Goal: Task Accomplishment & Management: Manage account settings

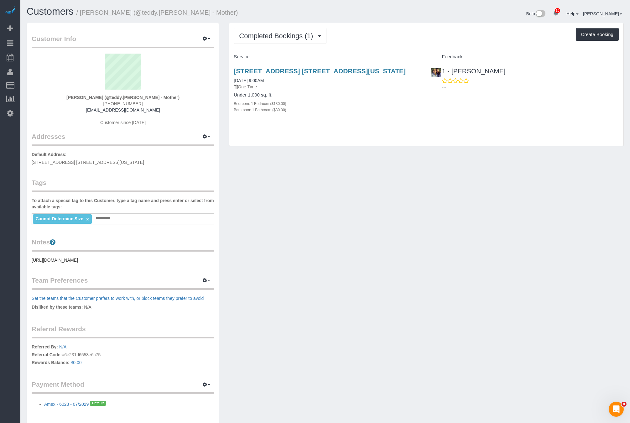
click at [389, 218] on div "Customer Info Edit Contact Info Send Message Email Preferences Special Sales Ta…" at bounding box center [325, 227] width 607 height 409
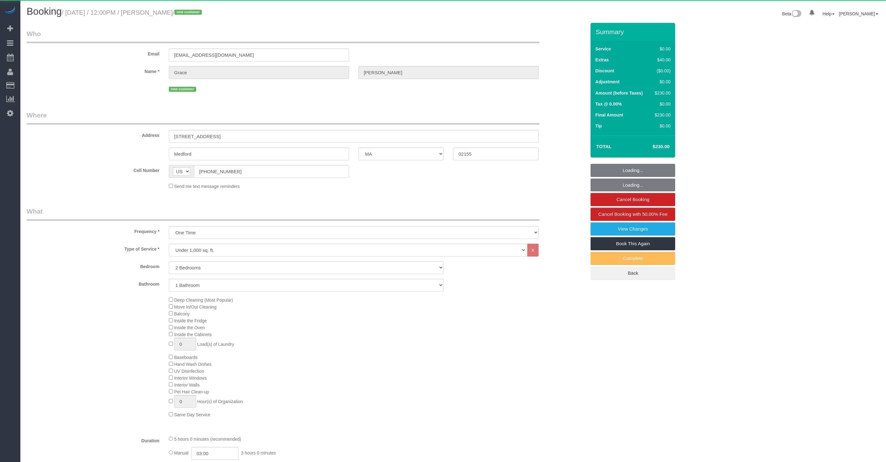
select select "MA"
select select "object:1018"
select select "string:stripe-pm_1S3NpY4VGloSiKo77weqbv92"
select select "spot44"
select select "2"
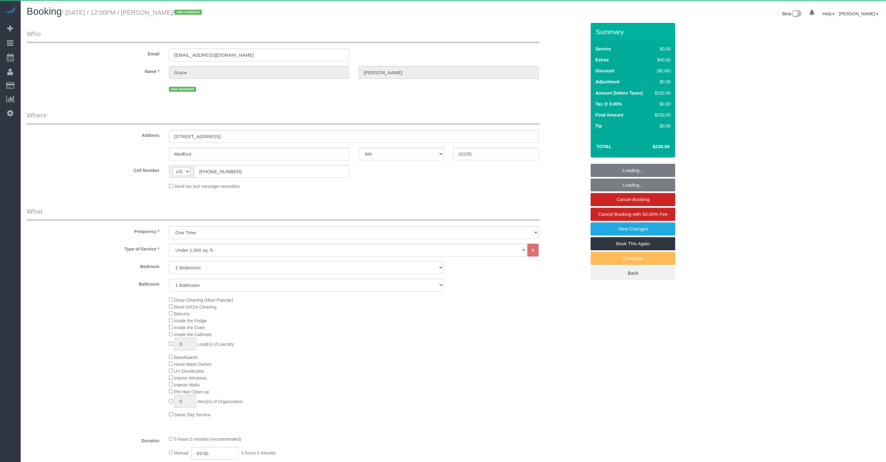
select select "number:59"
select select "number:75"
select select "number:15"
select select "number:5"
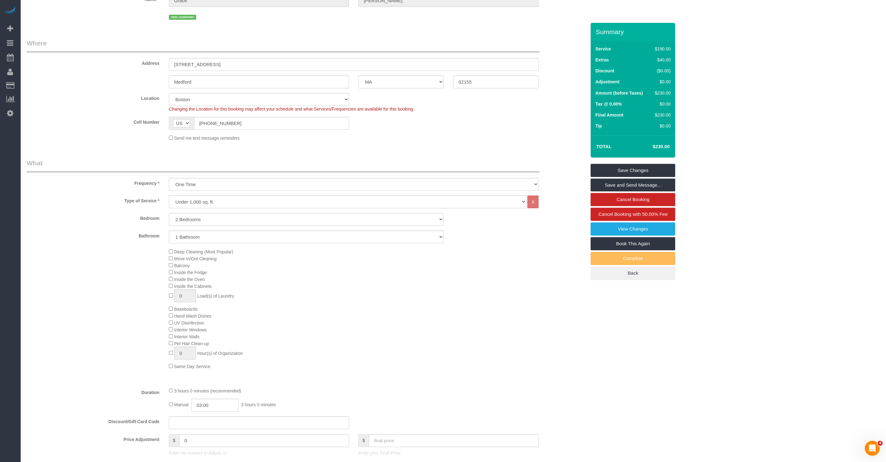
scroll to position [14, 0]
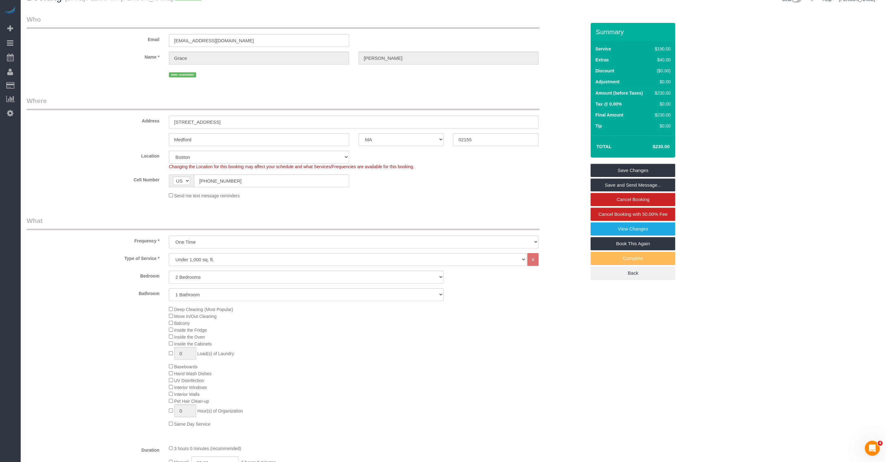
click at [226, 120] on input "[STREET_ADDRESS]" at bounding box center [354, 122] width 370 height 13
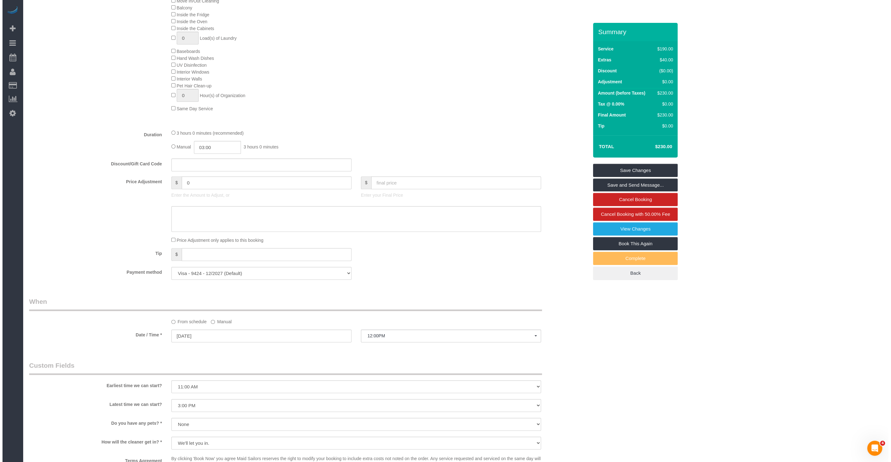
scroll to position [519, 0]
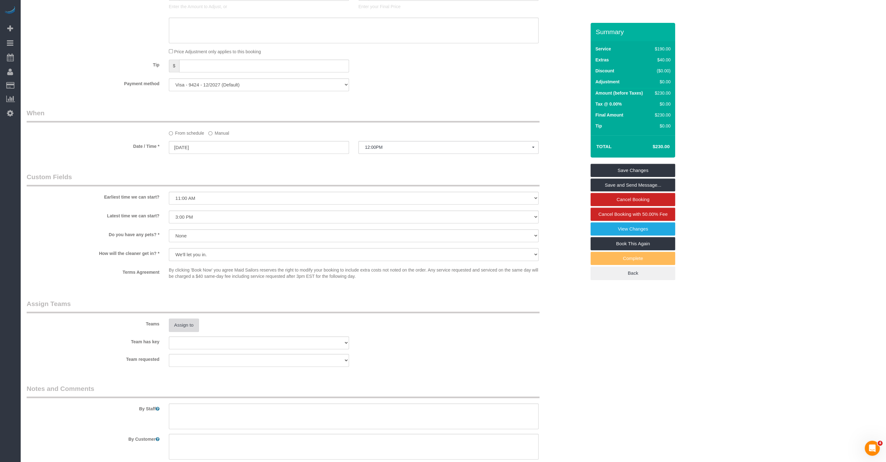
click at [190, 319] on button "Assign to" at bounding box center [184, 325] width 30 height 13
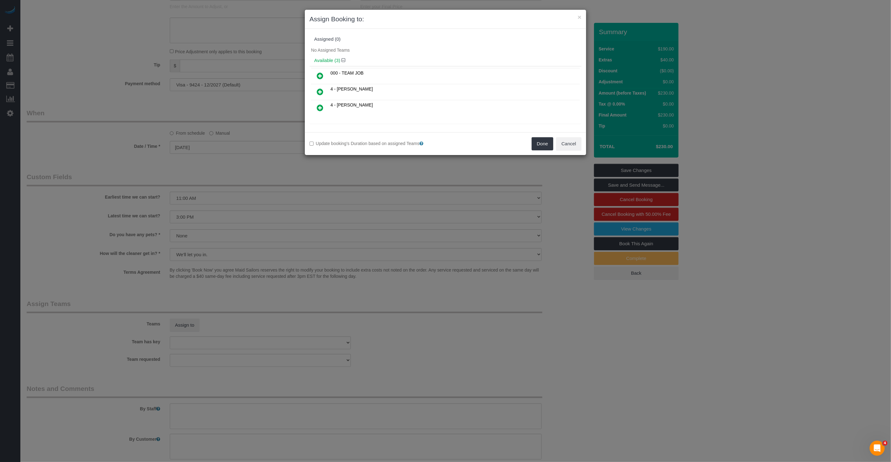
click at [324, 102] on link at bounding box center [320, 108] width 15 height 13
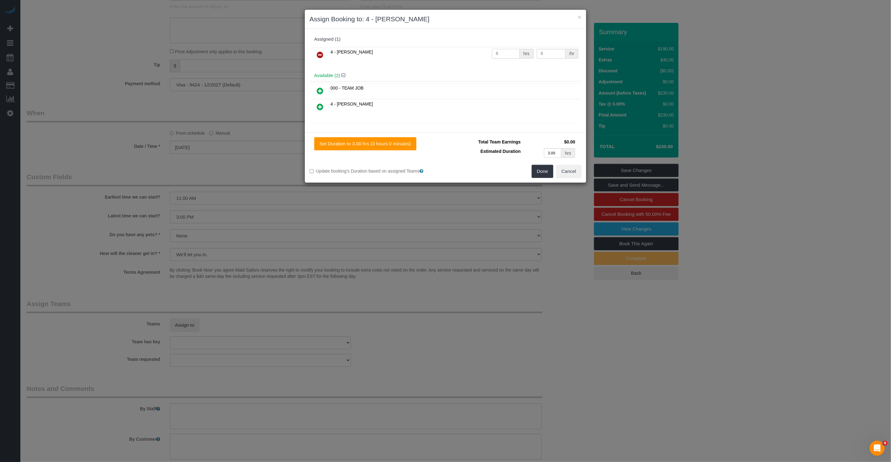
click at [502, 57] on input "0" at bounding box center [506, 54] width 28 height 10
click at [503, 54] on input "0" at bounding box center [506, 54] width 28 height 10
type input "1"
click at [547, 50] on input "0" at bounding box center [551, 54] width 29 height 10
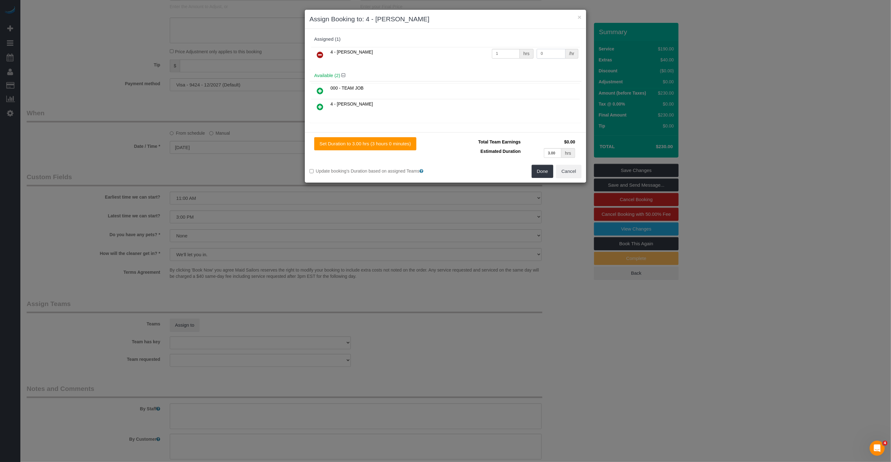
click at [547, 50] on input "0" at bounding box center [551, 54] width 29 height 10
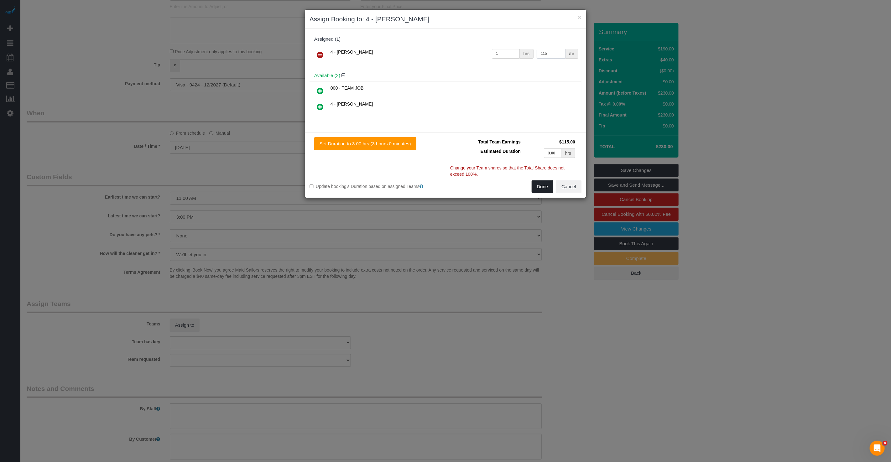
type input "115"
click at [545, 181] on button "Done" at bounding box center [543, 186] width 22 height 13
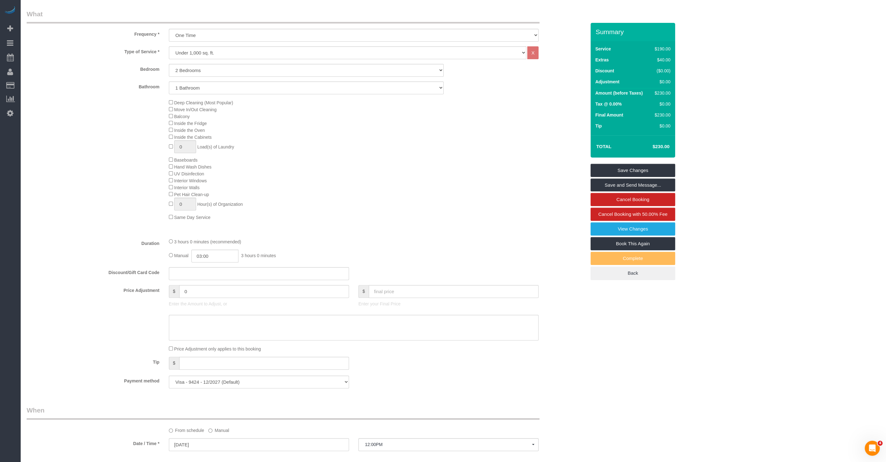
scroll to position [0, 0]
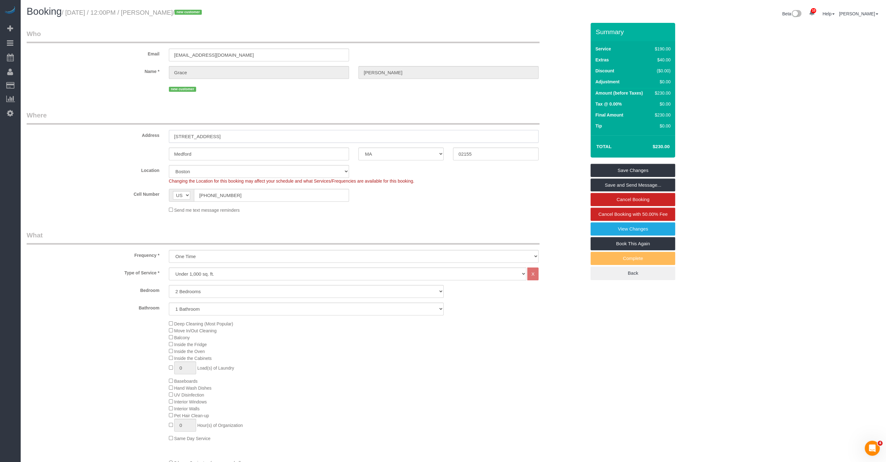
click at [220, 135] on input "[STREET_ADDRESS]" at bounding box center [354, 136] width 370 height 13
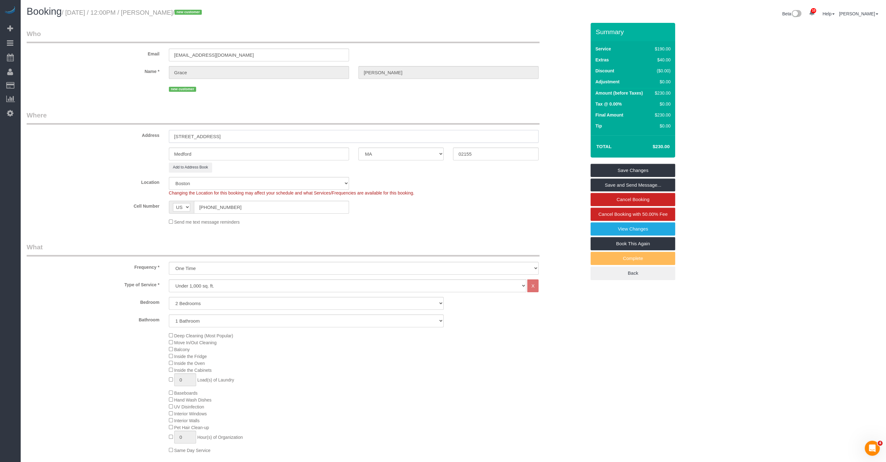
type input "[STREET_ADDRESS]"
click at [212, 113] on legend "Where" at bounding box center [283, 118] width 513 height 14
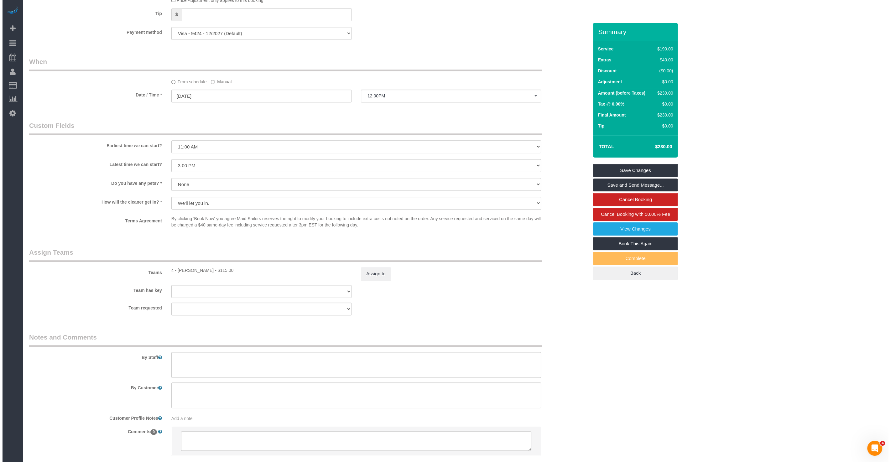
scroll to position [619, 0]
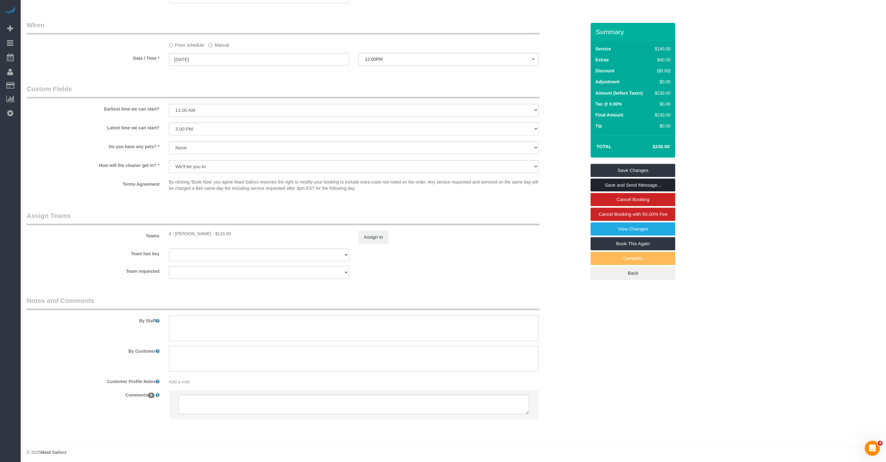
click at [620, 183] on link "Save and Send Message..." at bounding box center [633, 185] width 85 height 13
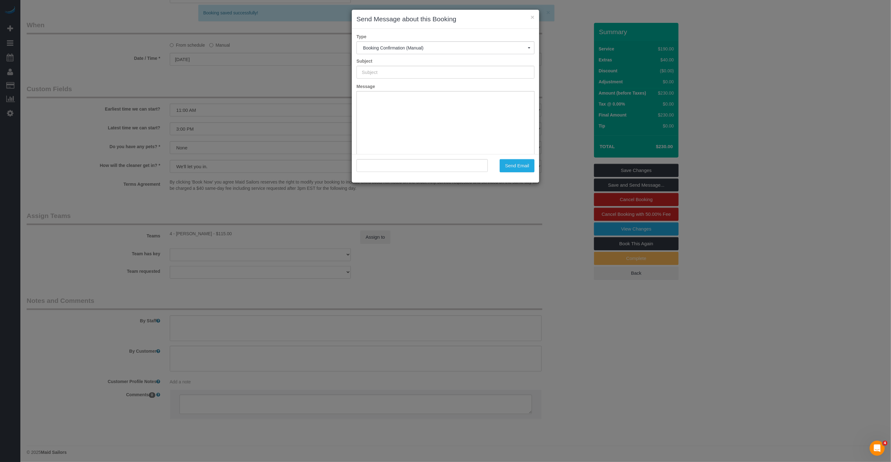
type input "Cleaning Confirmed for [DATE] 12:00pm"
type input ""[PERSON_NAME]" <[EMAIL_ADDRESS][DOMAIN_NAME]>"
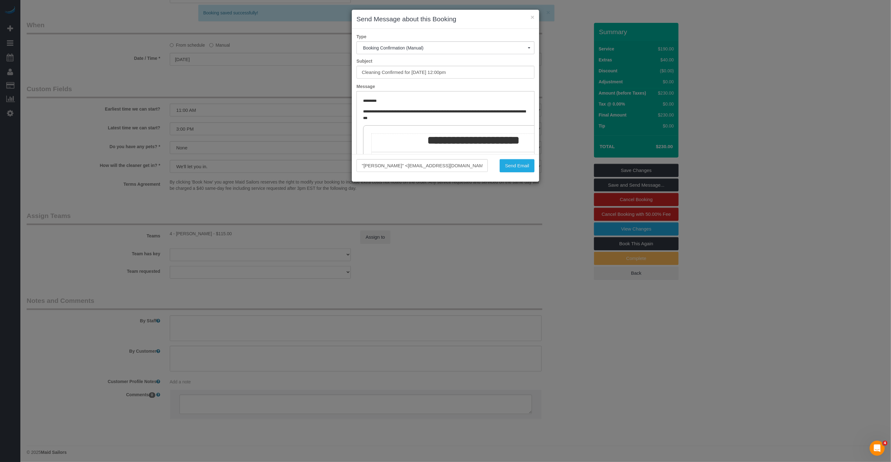
scroll to position [0, 0]
click at [526, 164] on button "Send Email" at bounding box center [517, 165] width 35 height 13
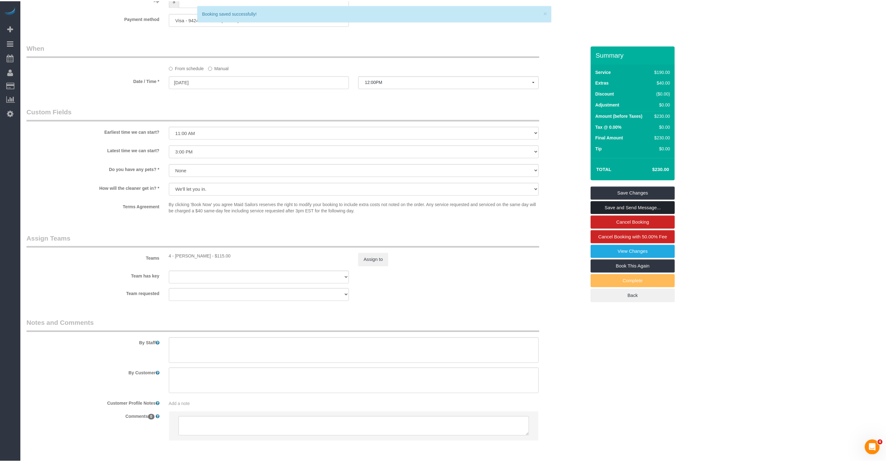
scroll to position [641, 0]
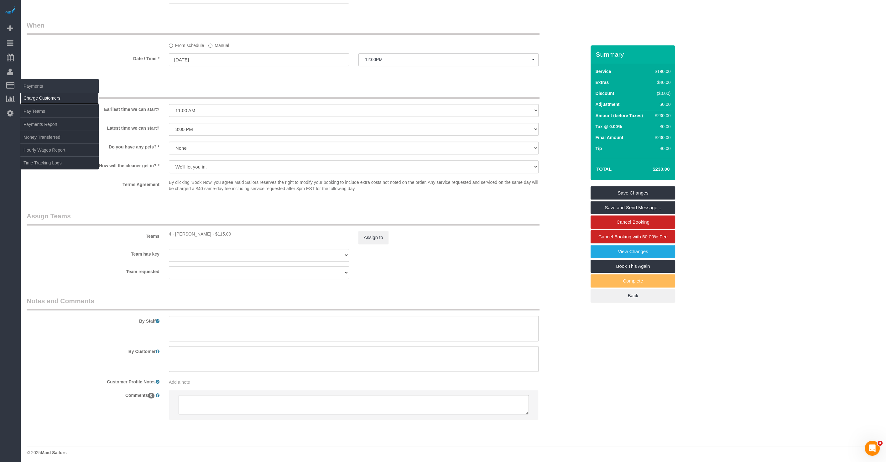
click at [39, 94] on link "Charge Customers" at bounding box center [59, 98] width 78 height 13
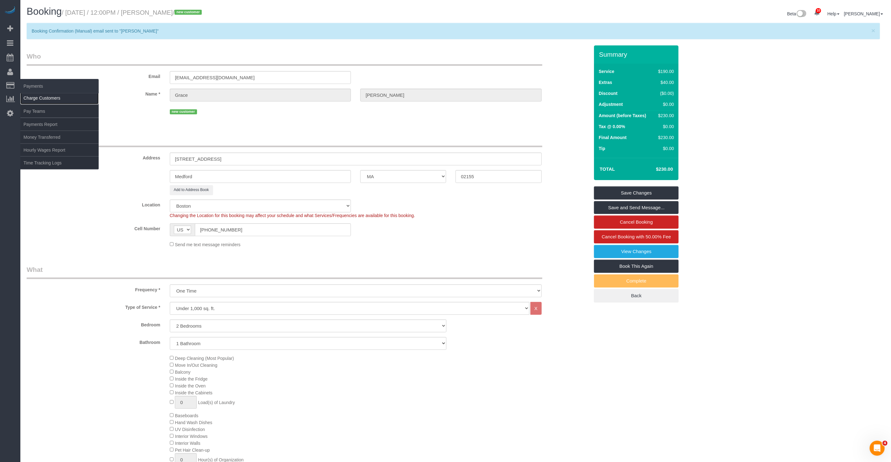
select select
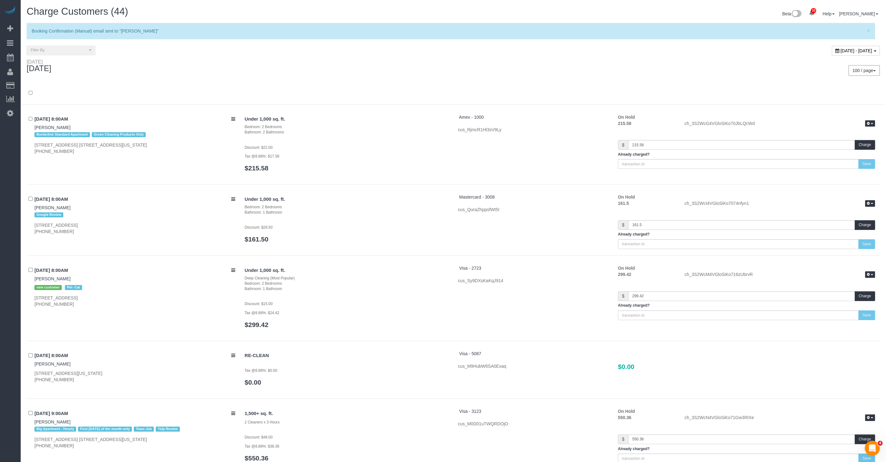
click at [853, 48] on span "[DATE] - [DATE]" at bounding box center [857, 50] width 32 height 5
type input "**********"
click at [740, 93] on td "4" at bounding box center [739, 96] width 10 height 10
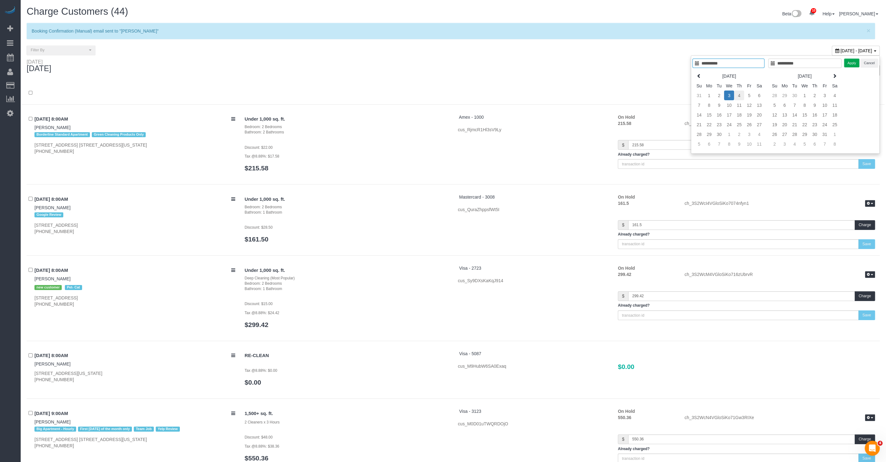
type input "**********"
click at [853, 61] on button "Apply" at bounding box center [852, 63] width 16 height 9
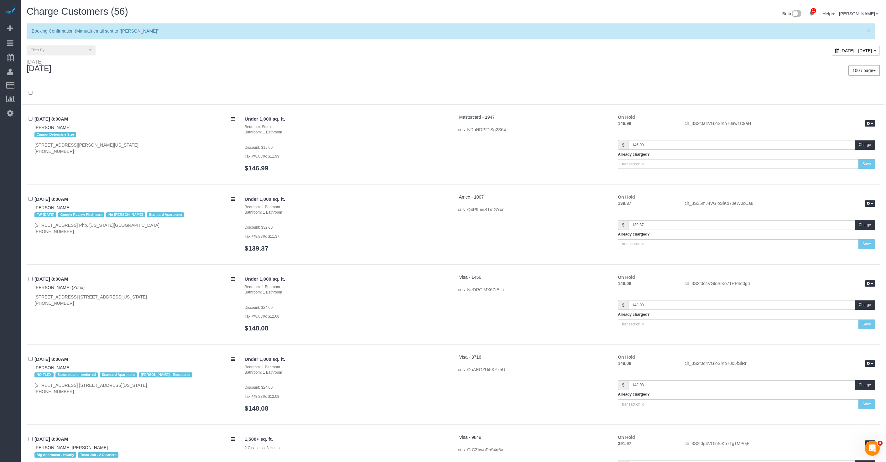
scroll to position [2936, 0]
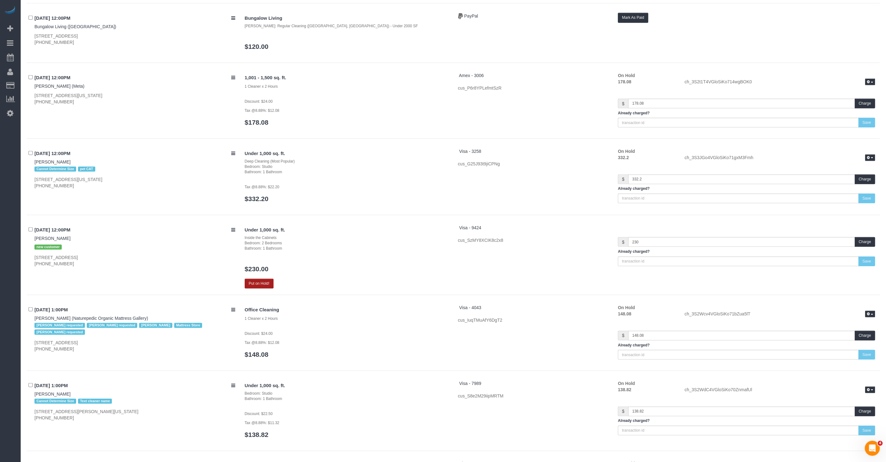
click at [271, 279] on button "Put on Hold!" at bounding box center [259, 284] width 29 height 10
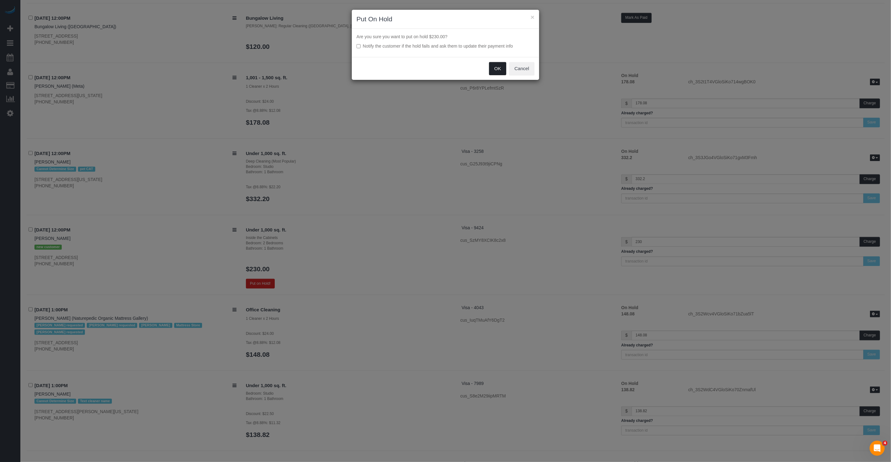
click at [495, 68] on button "OK" at bounding box center [498, 68] width 18 height 13
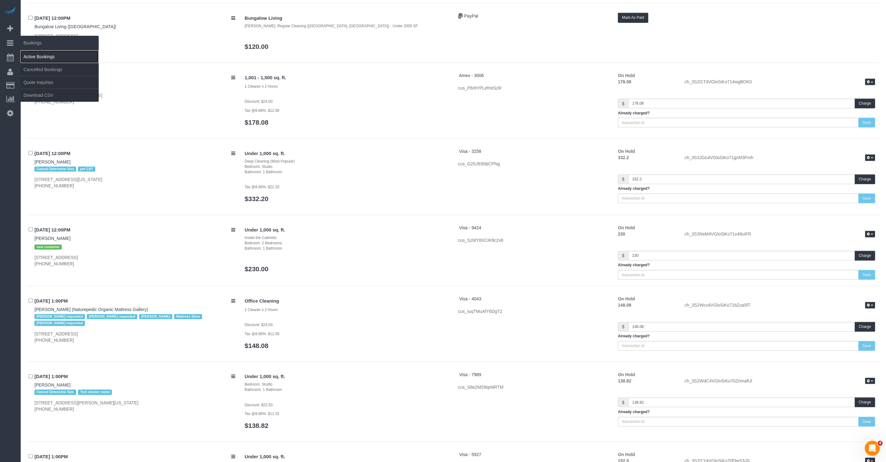
click at [51, 59] on link "Active Bookings" at bounding box center [59, 56] width 78 height 13
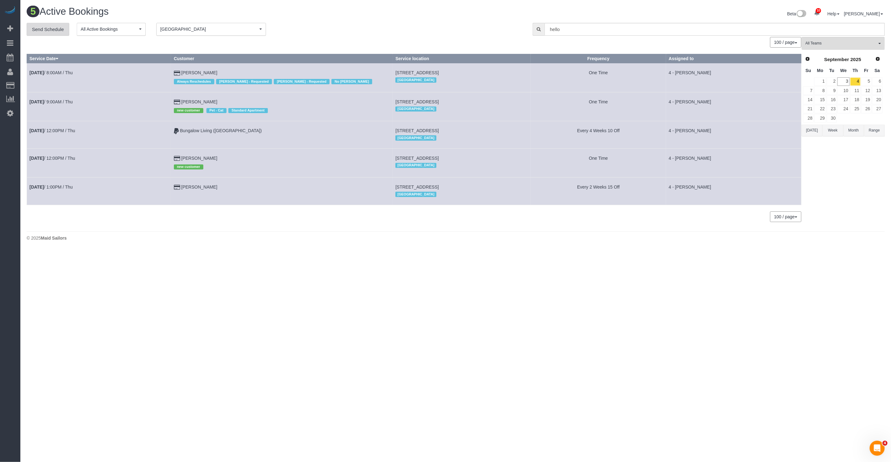
click at [50, 30] on link "Send Schedule" at bounding box center [48, 29] width 43 height 13
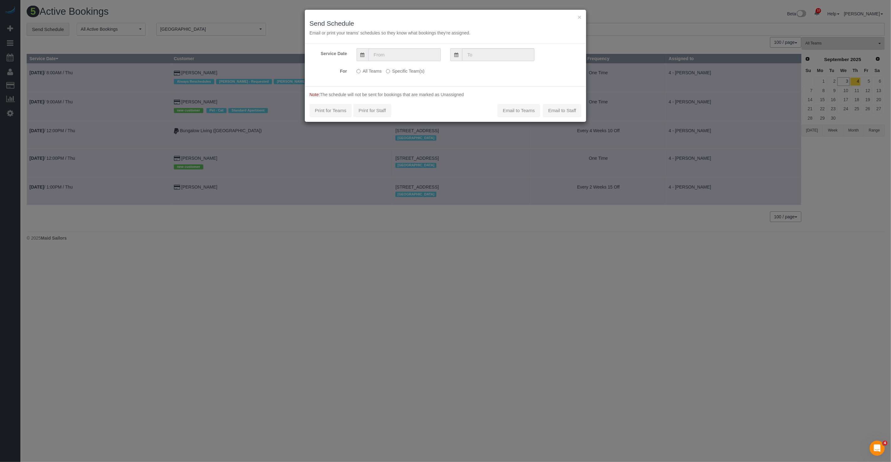
click at [397, 59] on input "text" at bounding box center [405, 54] width 72 height 13
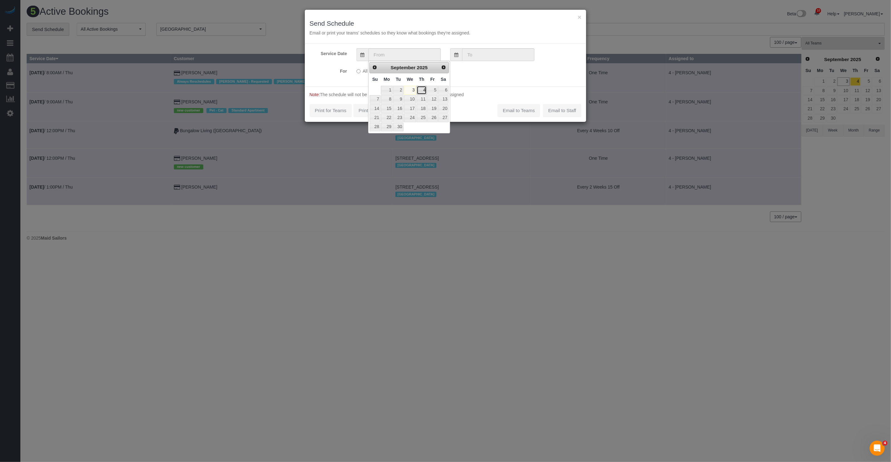
click at [422, 89] on link "4" at bounding box center [422, 90] width 10 height 8
type input "[DATE]"
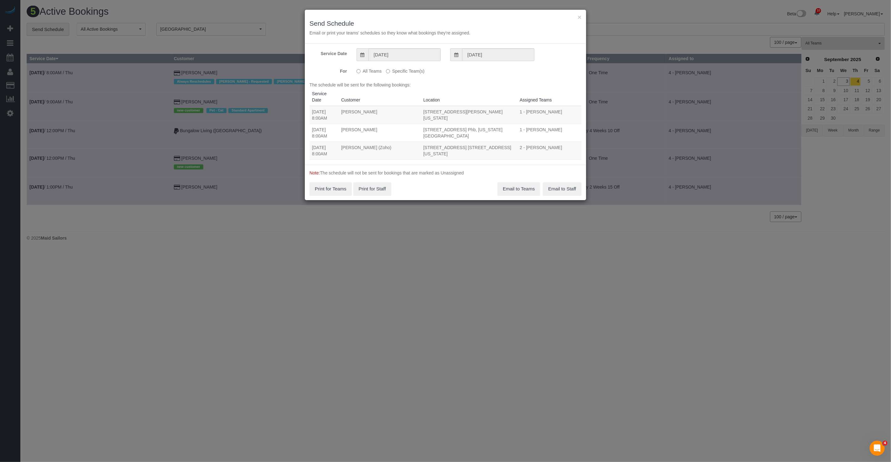
click at [414, 70] on label "Specific Team(s)" at bounding box center [405, 70] width 39 height 8
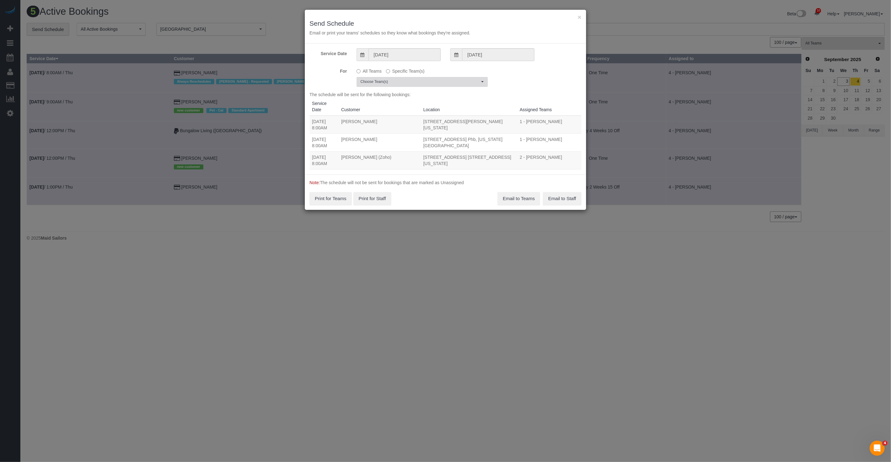
click at [413, 82] on span "Choose Team(s)" at bounding box center [420, 81] width 119 height 5
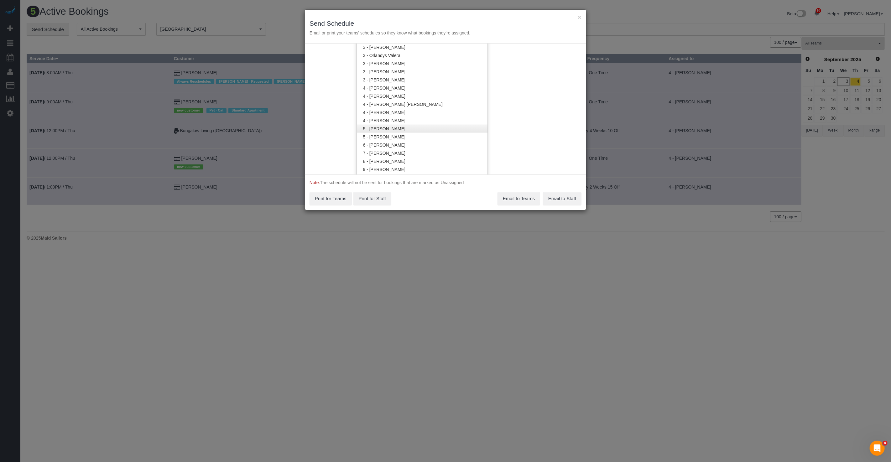
scroll to position [566, 0]
click at [408, 122] on link "4 - [PERSON_NAME]" at bounding box center [422, 122] width 131 height 8
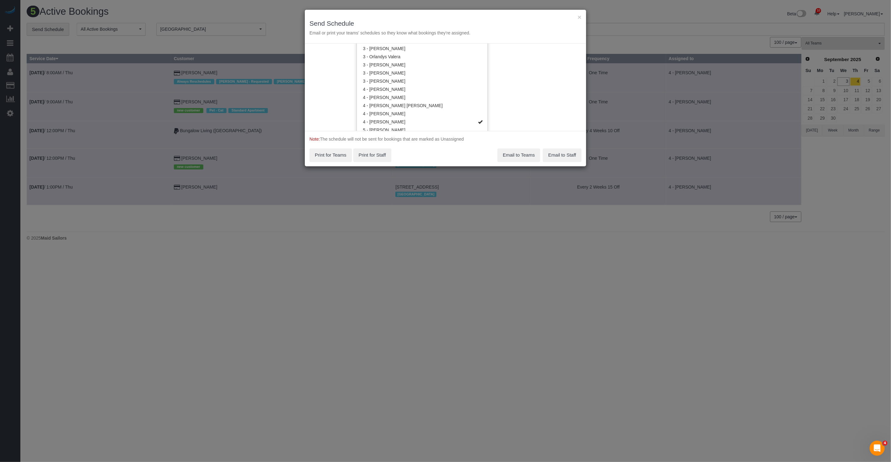
click at [517, 89] on div "Service Date [DATE] [DATE] For All Teams Specific Team(s) 4 - [PERSON_NAME] Cho…" at bounding box center [445, 87] width 281 height 87
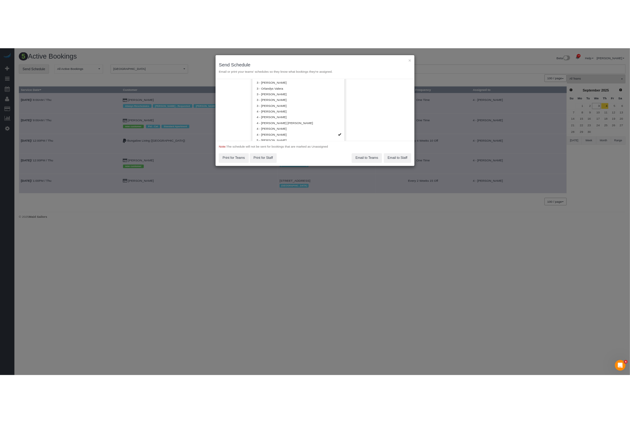
scroll to position [0, 0]
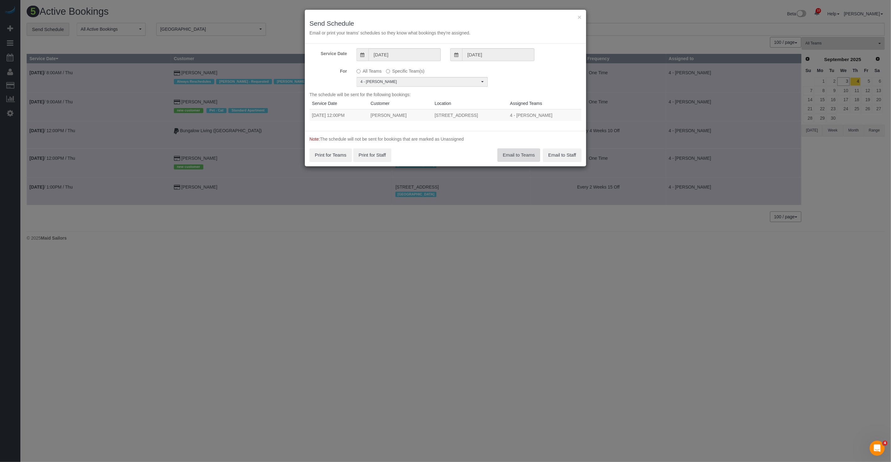
click at [510, 155] on button "Email to Teams" at bounding box center [519, 155] width 43 height 13
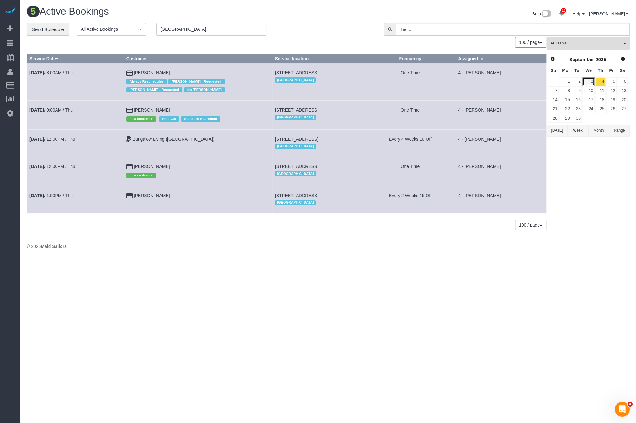
click at [588, 79] on link "3" at bounding box center [588, 81] width 12 height 8
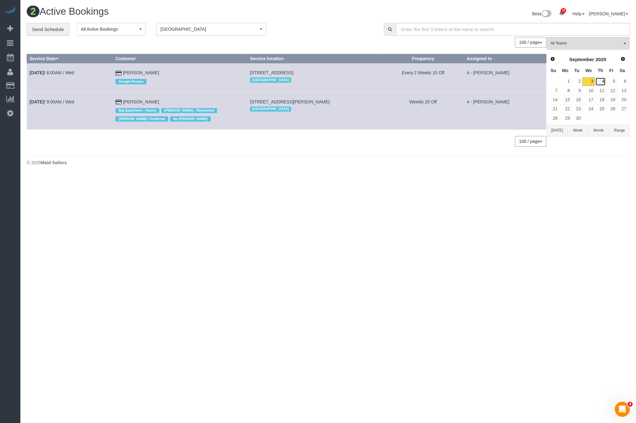
click at [602, 77] on link "4" at bounding box center [600, 81] width 10 height 8
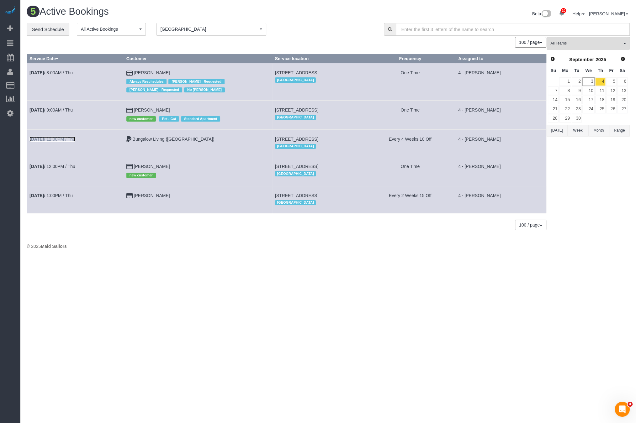
click at [73, 140] on link "[DATE] 12:00PM / Thu" at bounding box center [52, 139] width 46 height 5
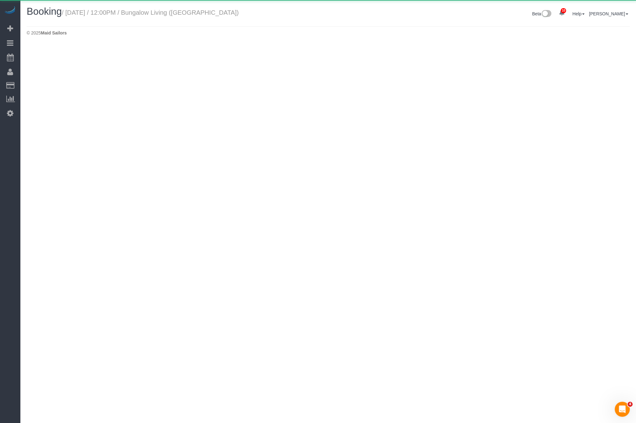
select select "MA"
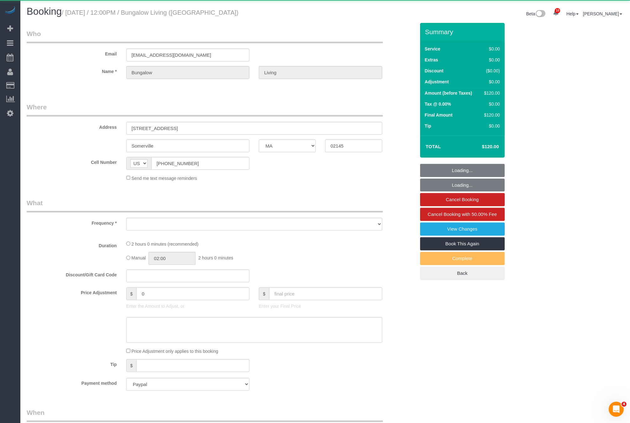
select select "object:8141"
select select "spot87"
select select "number:89"
select select "number:90"
select select "number:15"
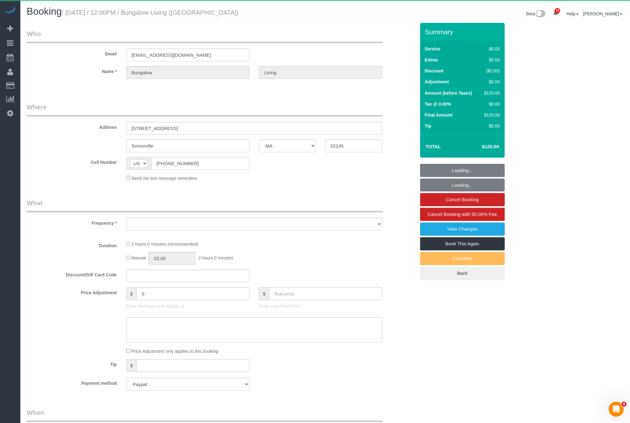
select select "number:7"
select select "number:21"
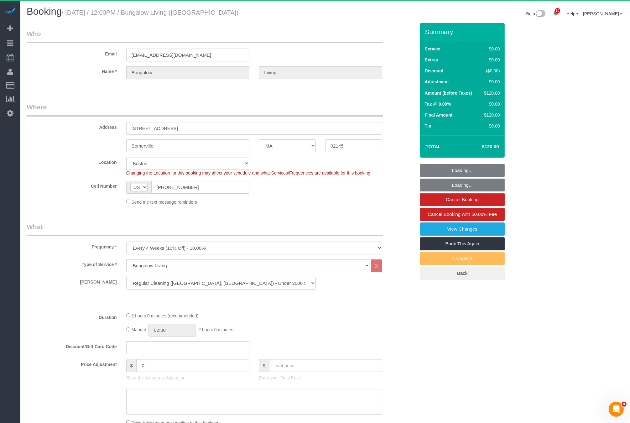
select select "spot130"
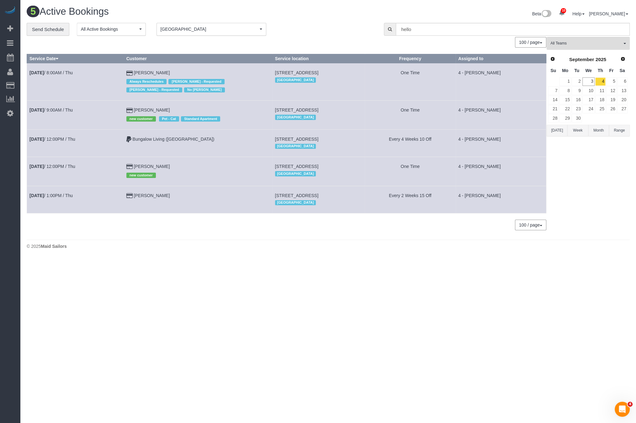
click at [185, 163] on td "[PERSON_NAME] new customer" at bounding box center [197, 171] width 149 height 29
click at [591, 81] on link "3" at bounding box center [588, 81] width 12 height 8
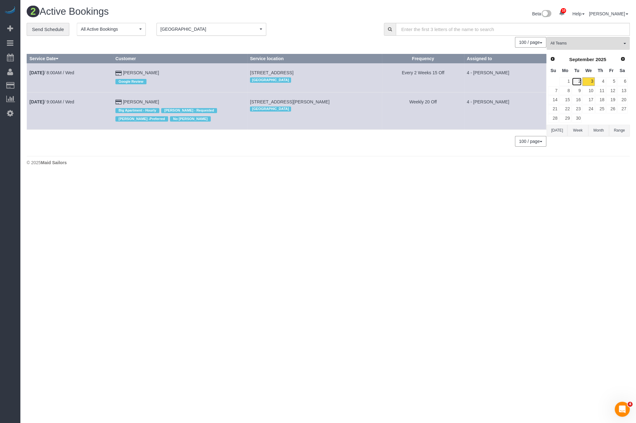
click at [579, 79] on link "2" at bounding box center [576, 81] width 10 height 8
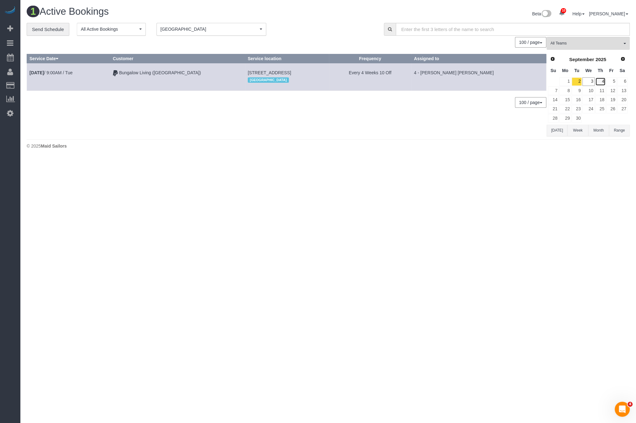
click at [600, 81] on link "4" at bounding box center [600, 81] width 10 height 8
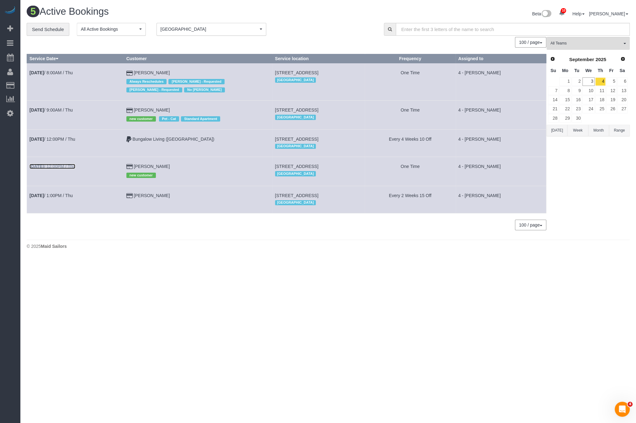
click at [67, 167] on link "[DATE] 12:00PM / Thu" at bounding box center [52, 166] width 46 height 5
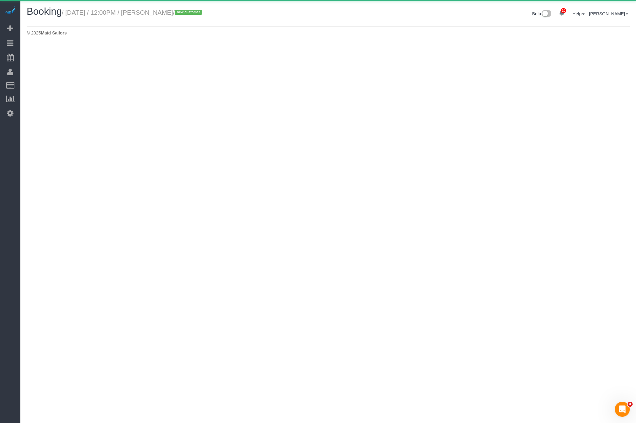
select select "MA"
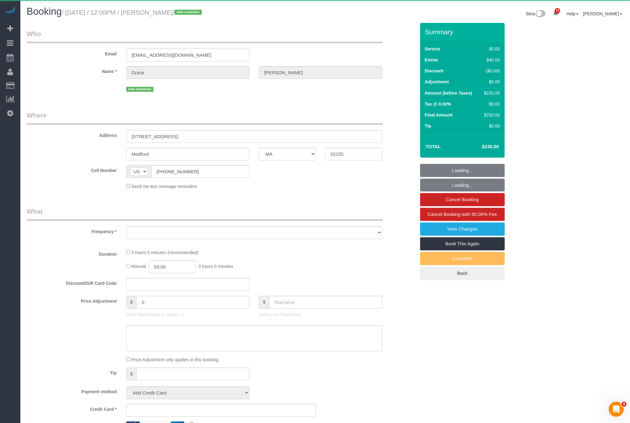
select select "object:9001"
select select "spot173"
select select "number:59"
select select "number:75"
select select "number:15"
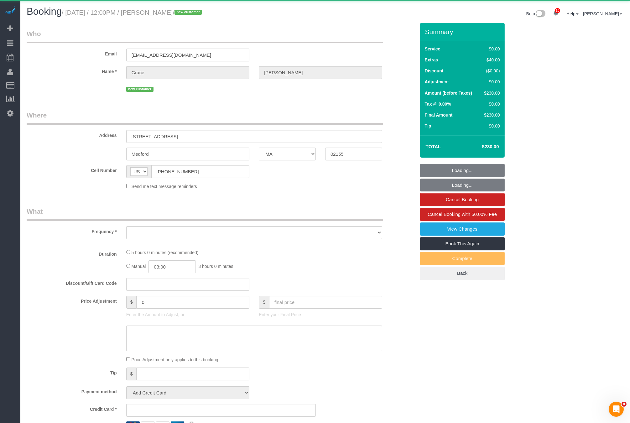
select select "number:5"
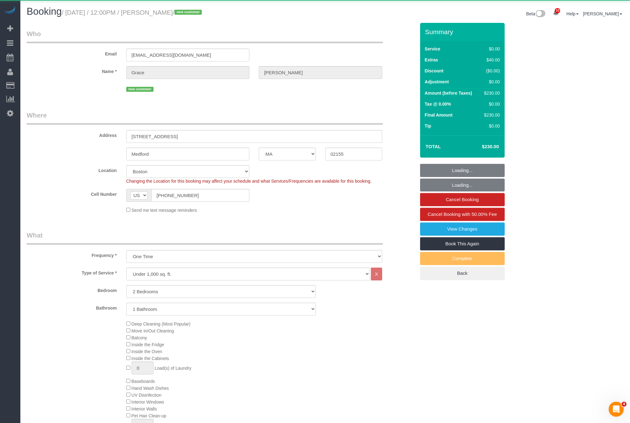
select select "object:9308"
select select "spot216"
select select "string:stripe-pm_1S3NpY4VGloSiKo77weqbv92"
select select "2"
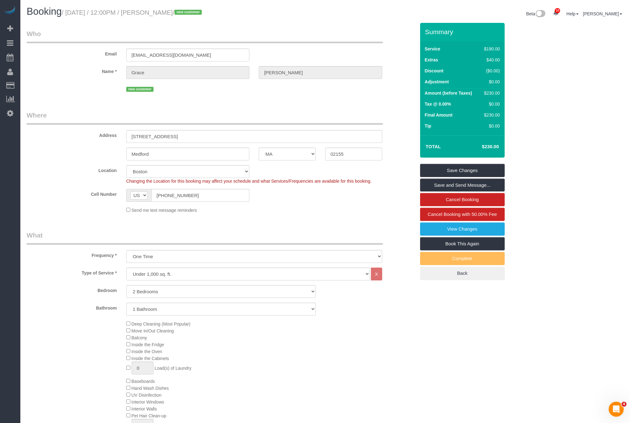
drag, startPoint x: 166, startPoint y: 14, endPoint x: 212, endPoint y: 12, distance: 45.5
click at [204, 12] on small "/ [DATE] / 12:00PM / [PERSON_NAME] / new customer" at bounding box center [133, 12] width 142 height 7
copy small "[PERSON_NAME]"
click at [44, 196] on label "Cell Number" at bounding box center [72, 193] width 100 height 8
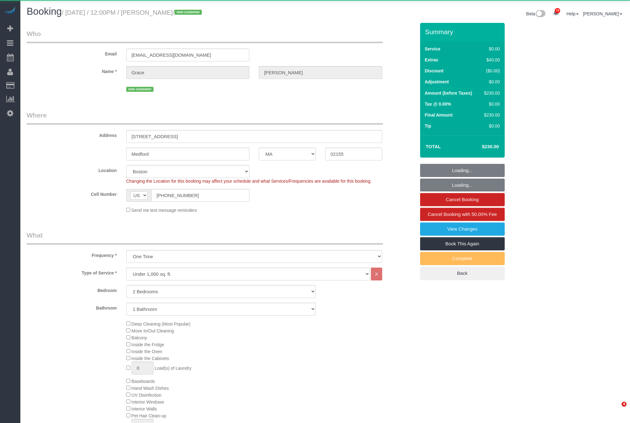
select select "MA"
select select "2"
select select "number:59"
select select "number:75"
select select "number:15"
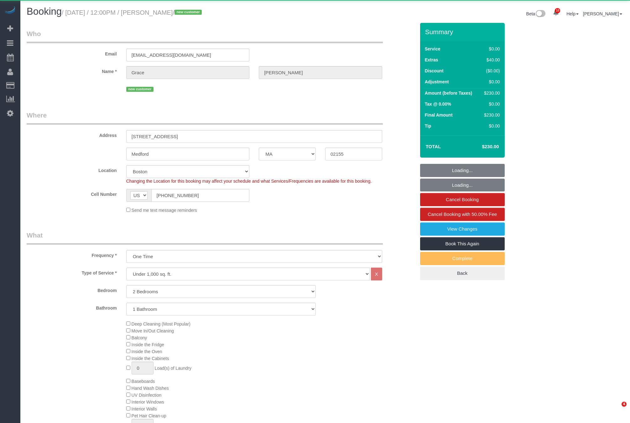
select select "number:5"
select select "spot44"
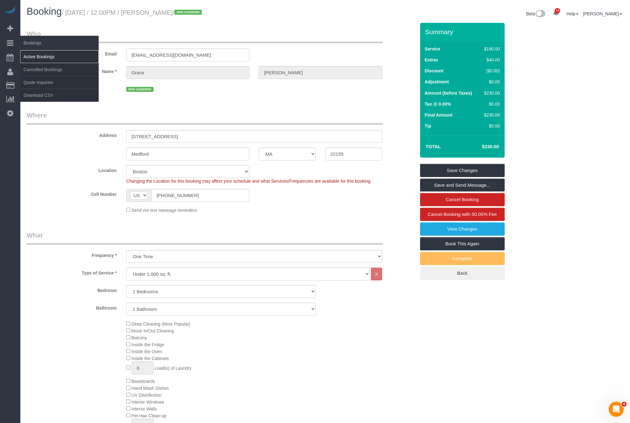
click at [41, 55] on link "Active Bookings" at bounding box center [59, 56] width 78 height 13
